Goal: Task Accomplishment & Management: Use online tool/utility

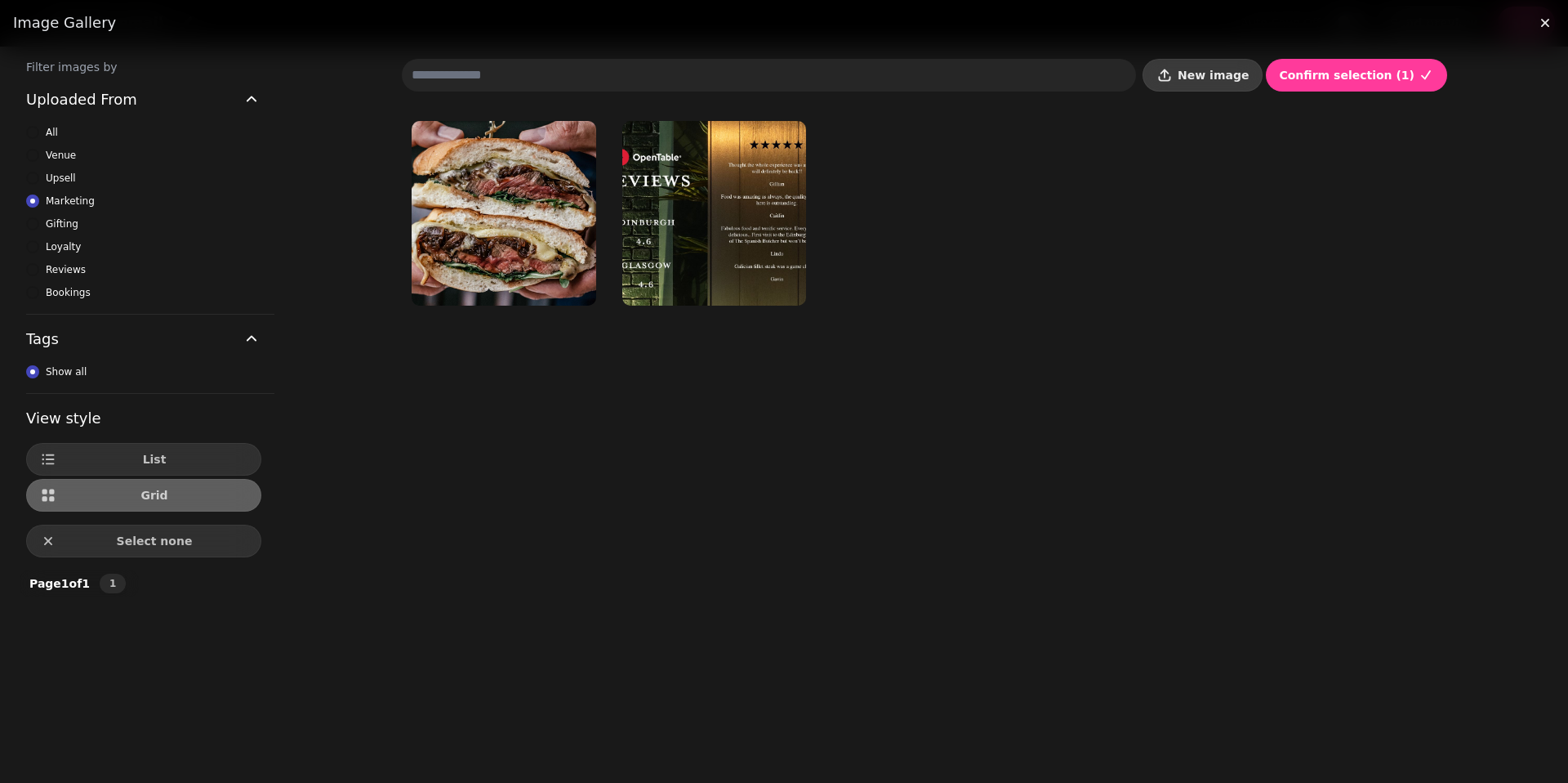
click at [1210, 84] on button "New image" at bounding box center [1203, 75] width 120 height 33
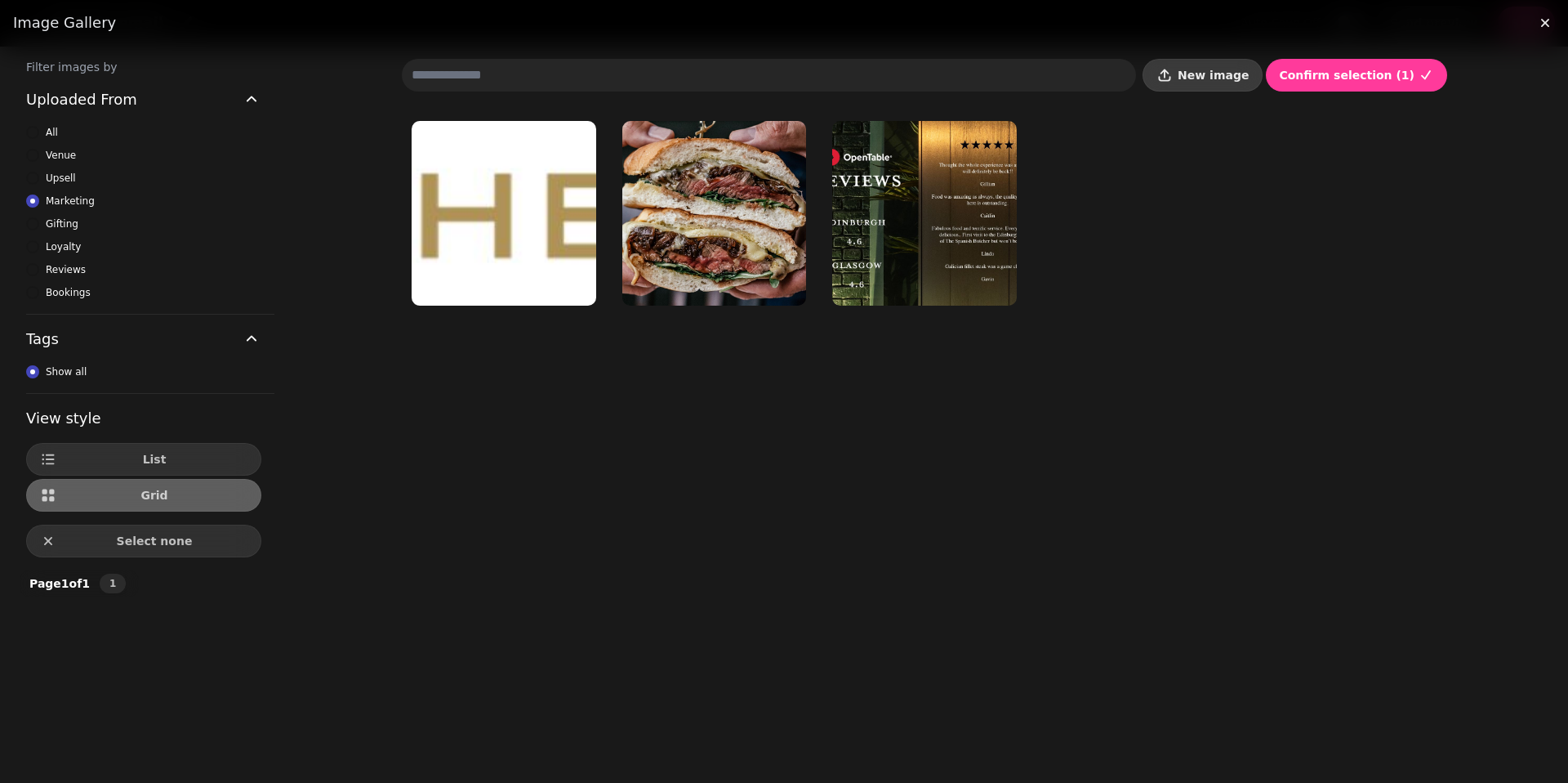
click at [1207, 83] on button "New image" at bounding box center [1203, 75] width 120 height 33
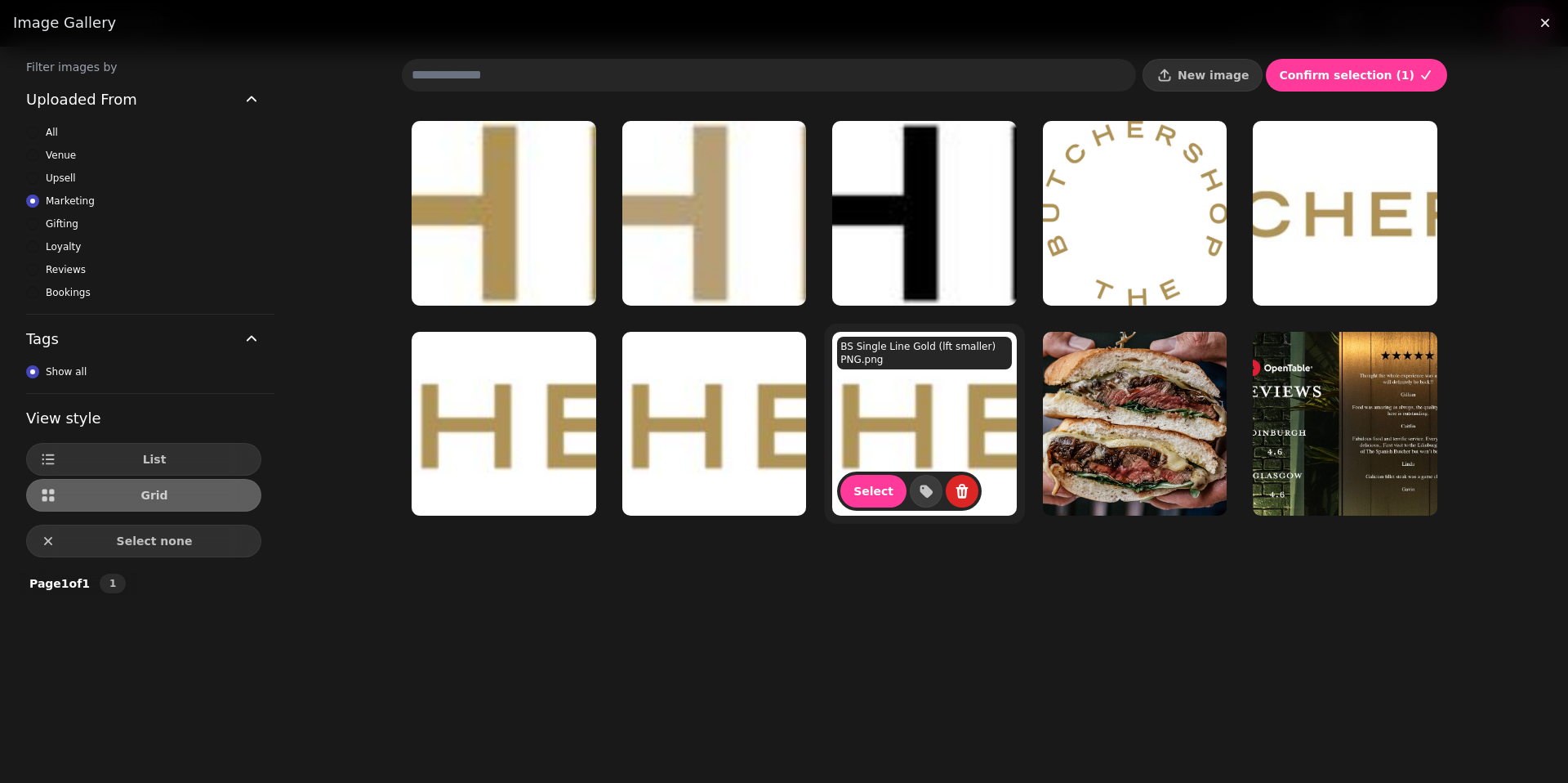
click at [938, 448] on img at bounding box center [925, 423] width 185 height 185
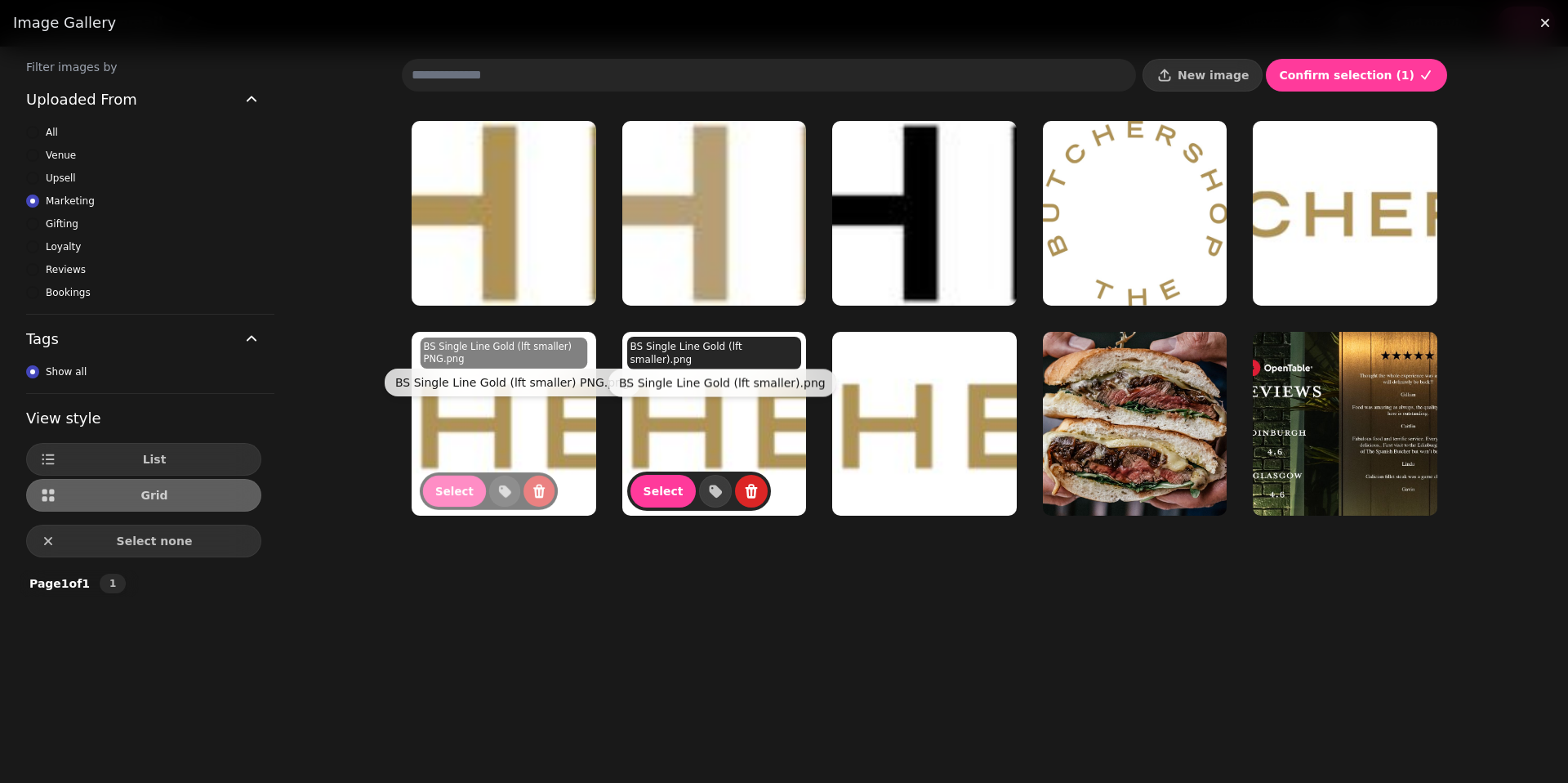
click at [689, 395] on div "BS Single Line Gold (lft smaller).png BS Single Line Gold (lft smaller).png" at bounding box center [722, 383] width 228 height 27
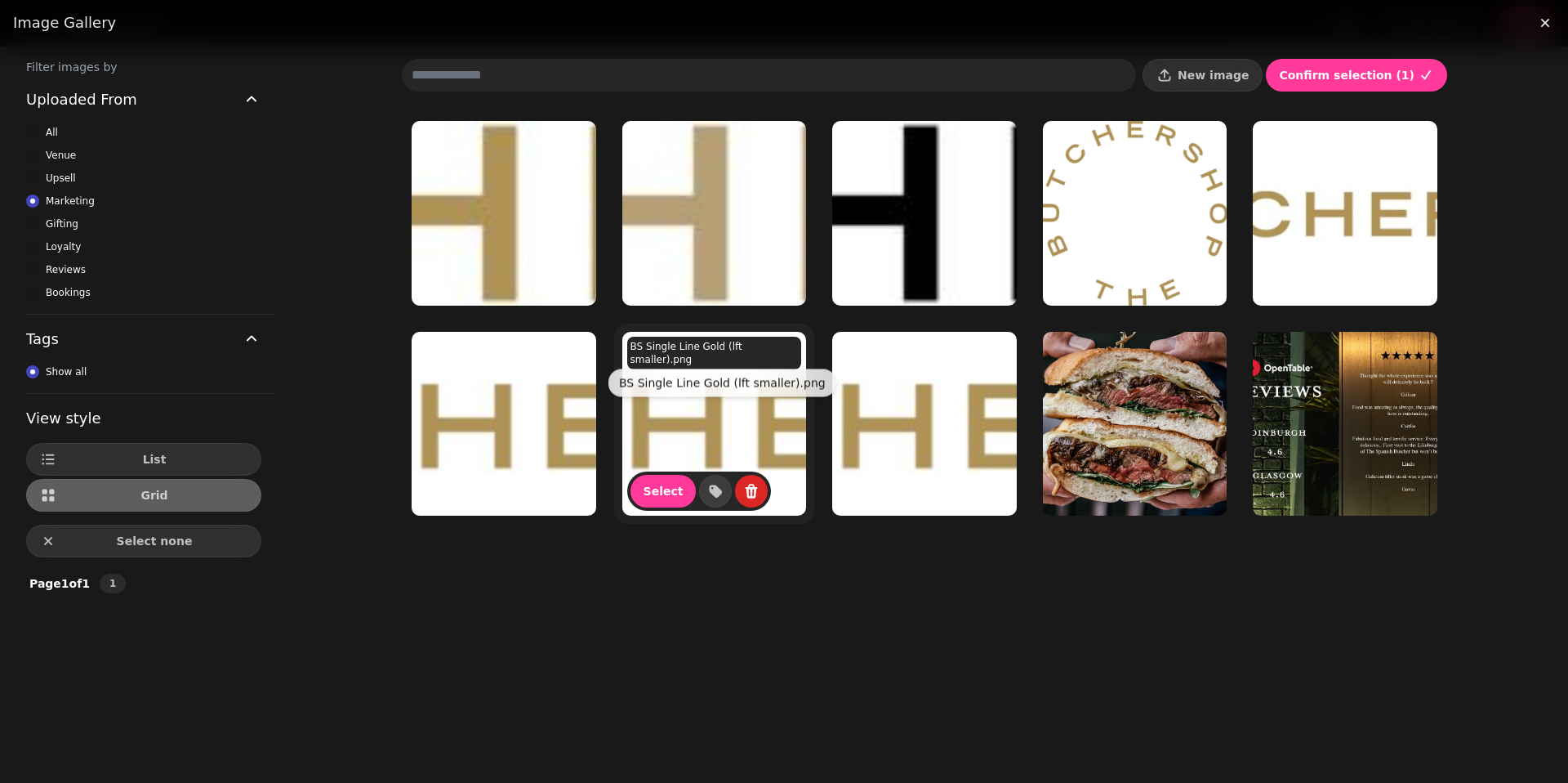
click at [689, 413] on img at bounding box center [714, 423] width 185 height 185
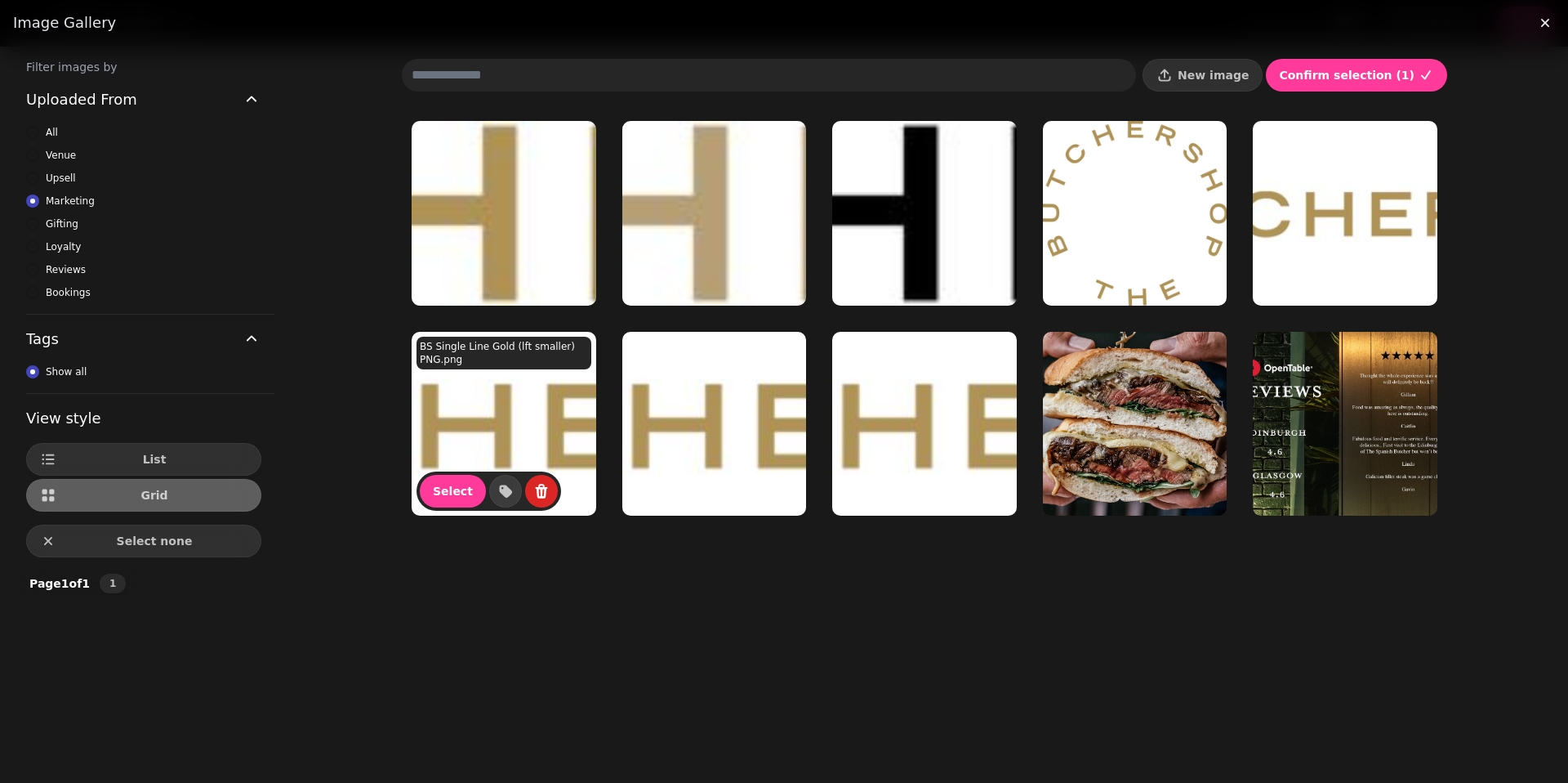
click at [481, 444] on img at bounding box center [503, 423] width 185 height 185
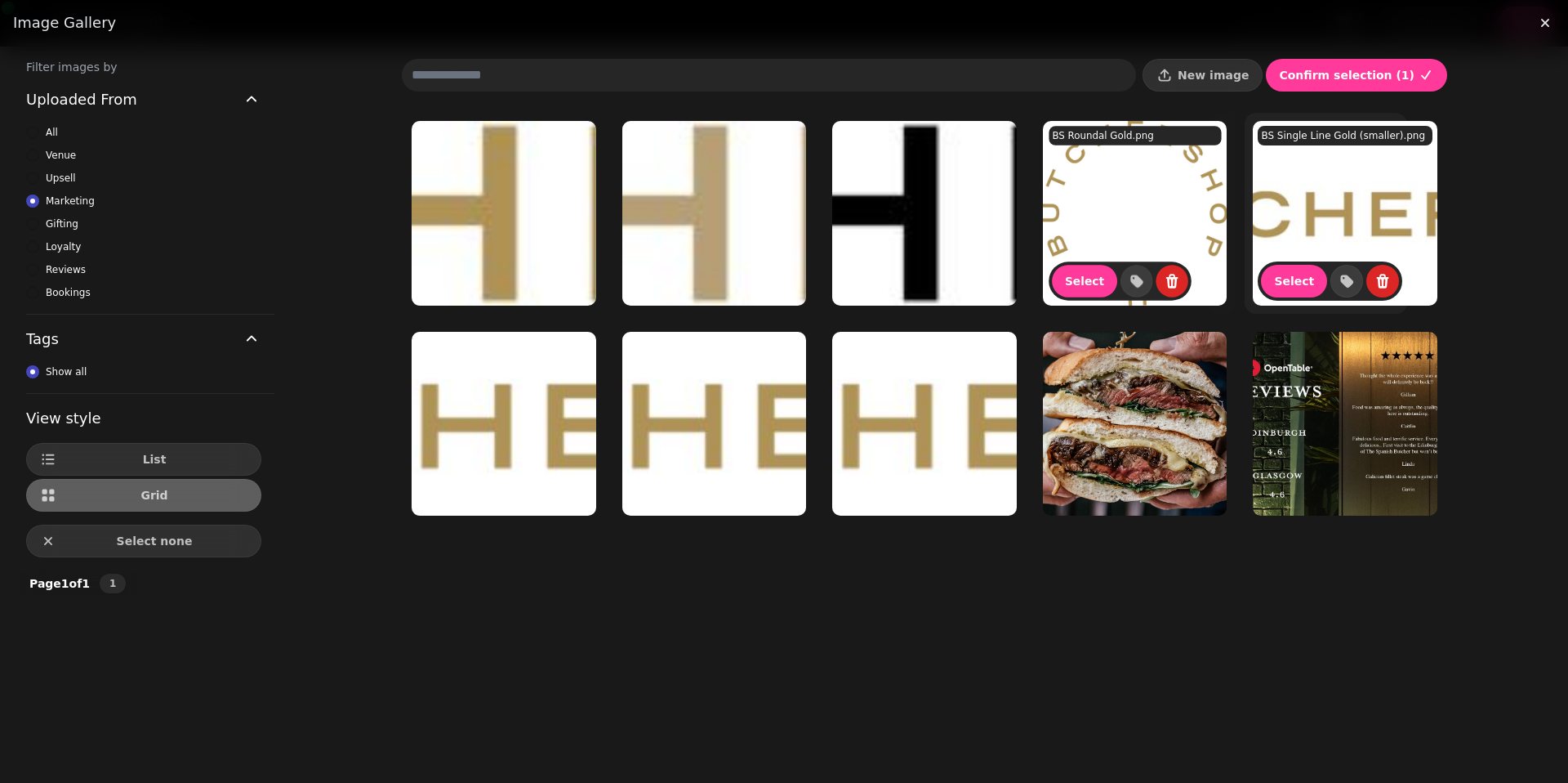
click at [1292, 260] on img at bounding box center [1345, 213] width 185 height 185
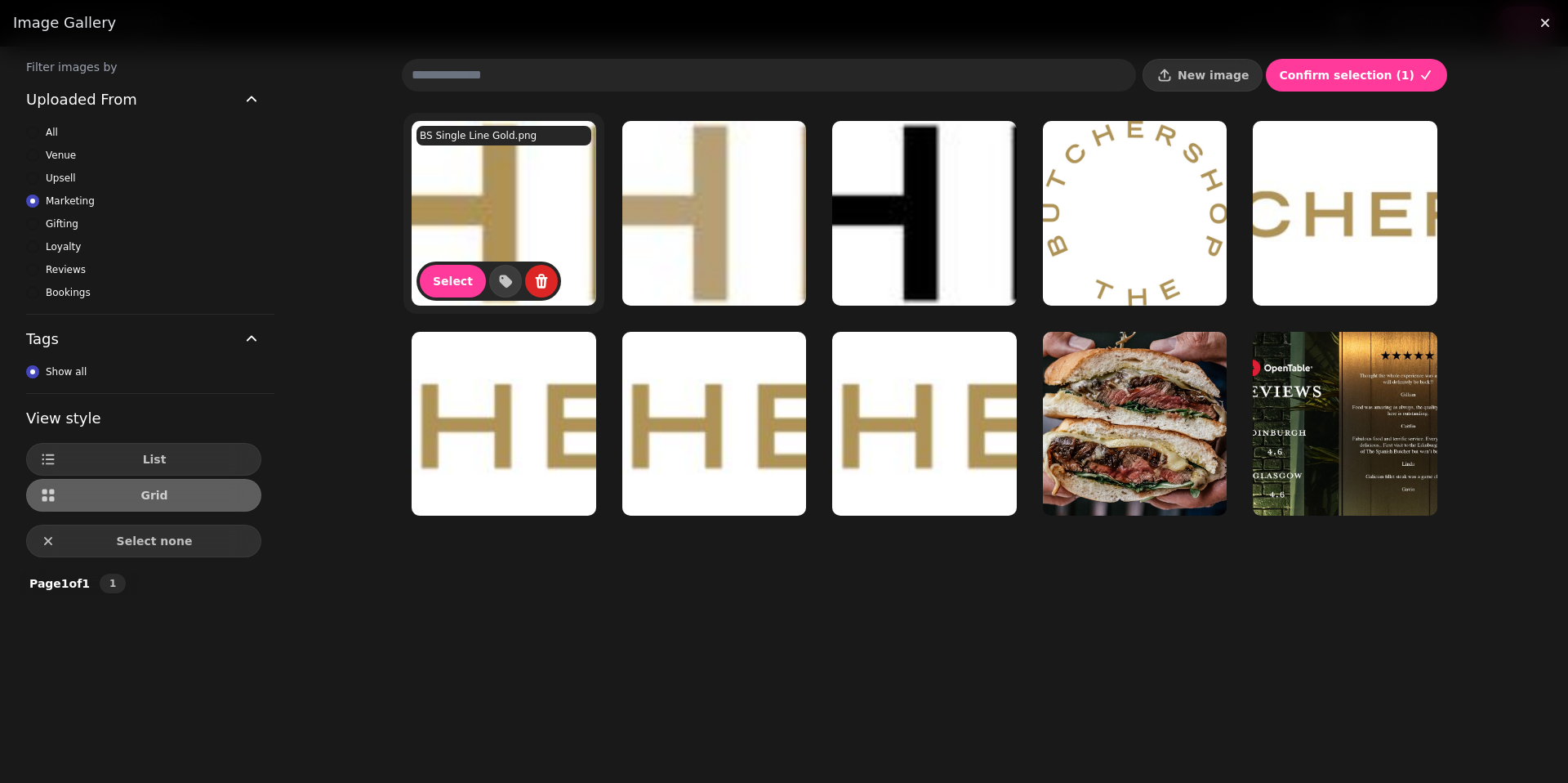
click at [546, 206] on img at bounding box center [503, 213] width 185 height 185
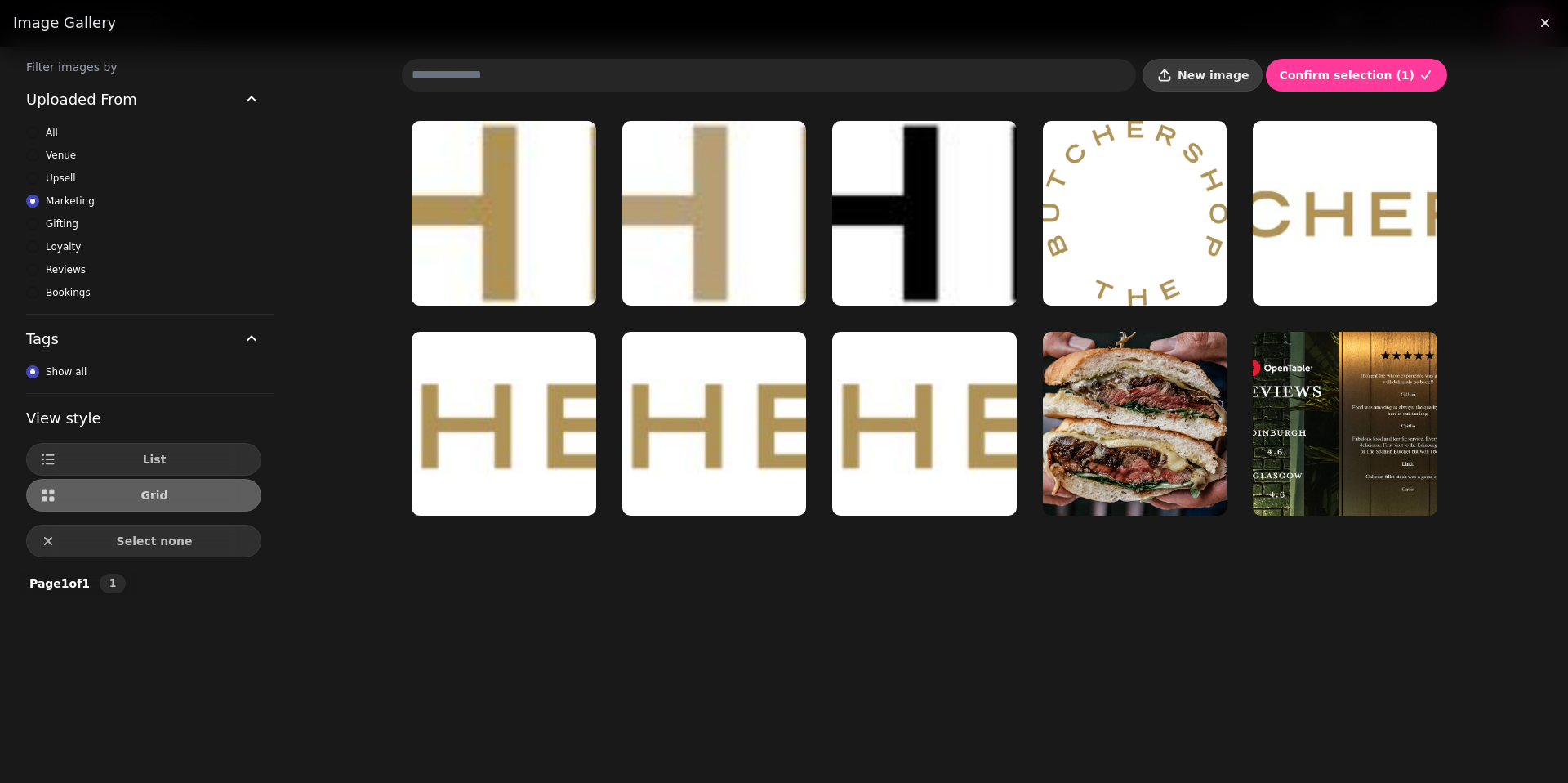
click at [1204, 78] on button "New image" at bounding box center [1203, 75] width 120 height 33
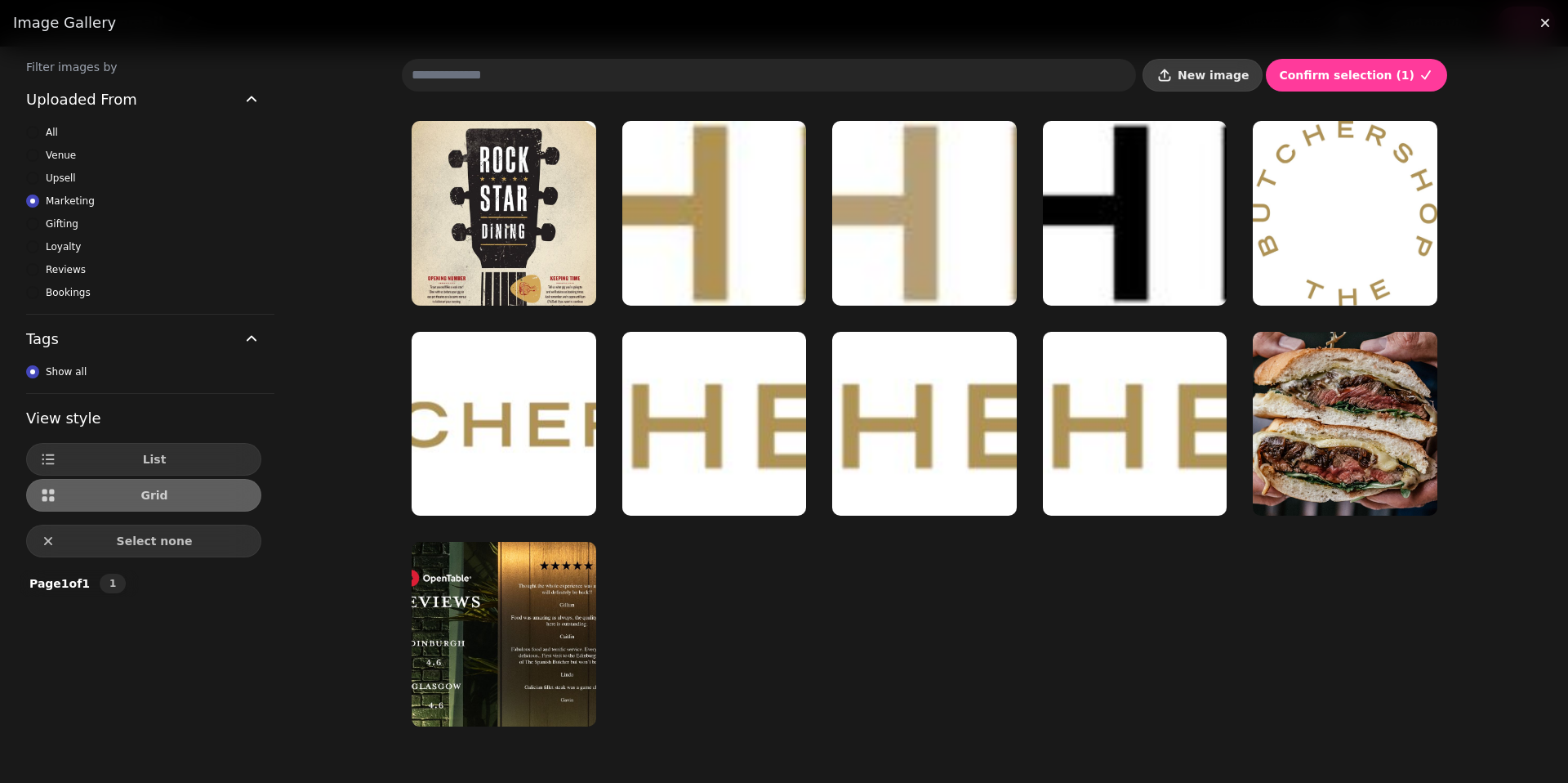
click at [1215, 77] on span "New image" at bounding box center [1213, 75] width 71 height 11
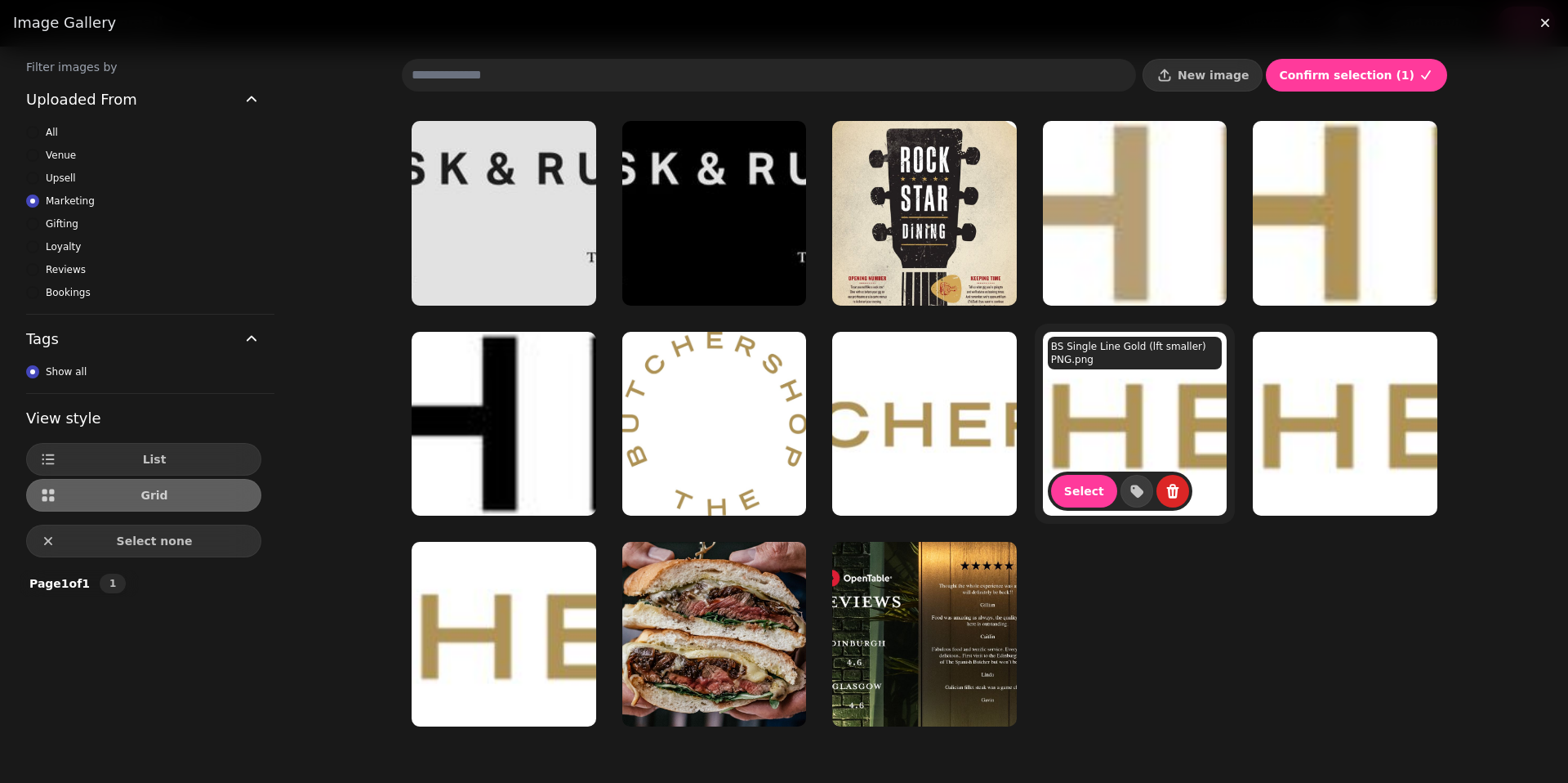
click at [1174, 421] on img at bounding box center [1135, 423] width 185 height 185
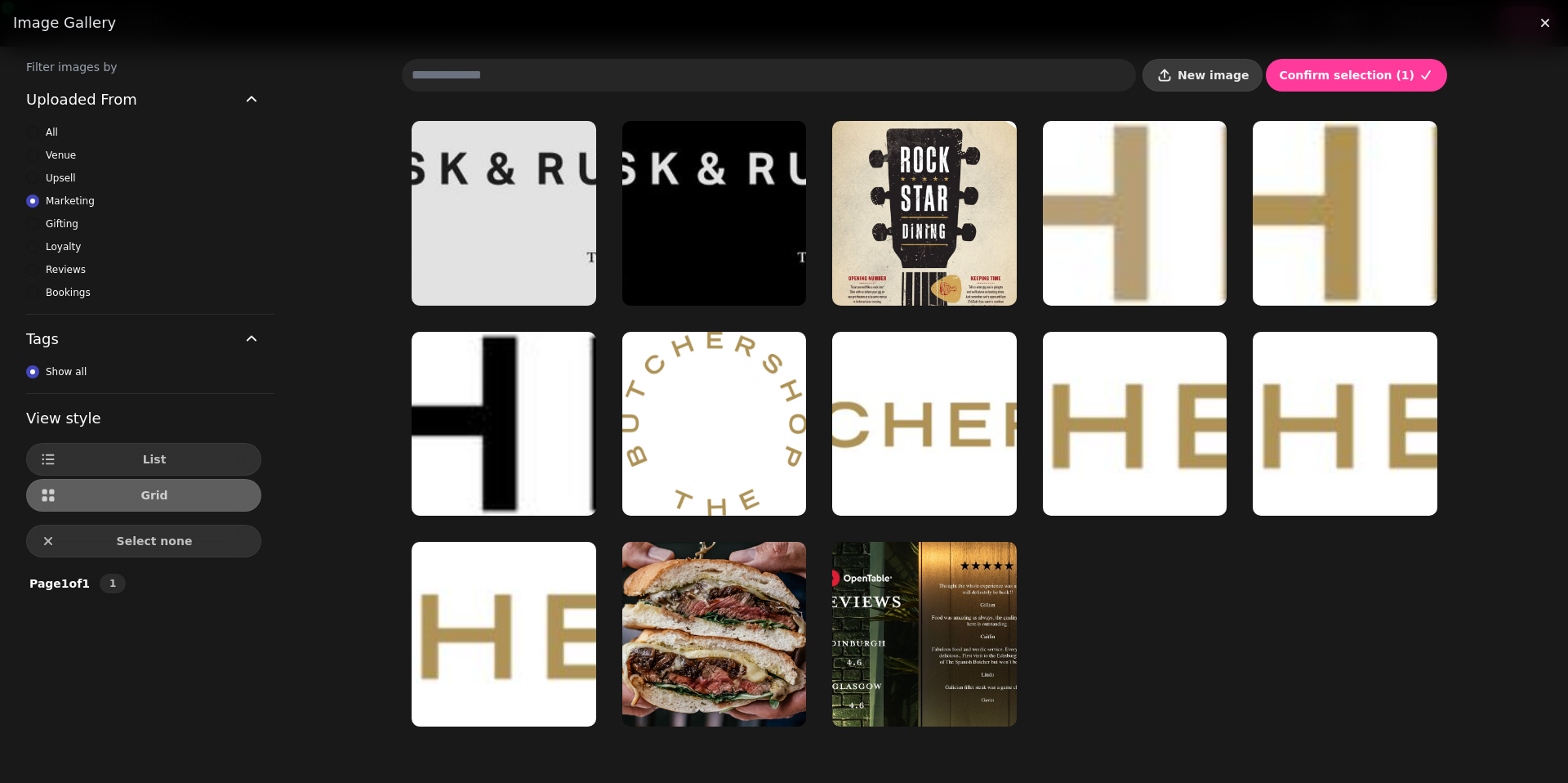
click at [1211, 80] on span "New image" at bounding box center [1213, 75] width 71 height 11
